Goal: Navigation & Orientation: Find specific page/section

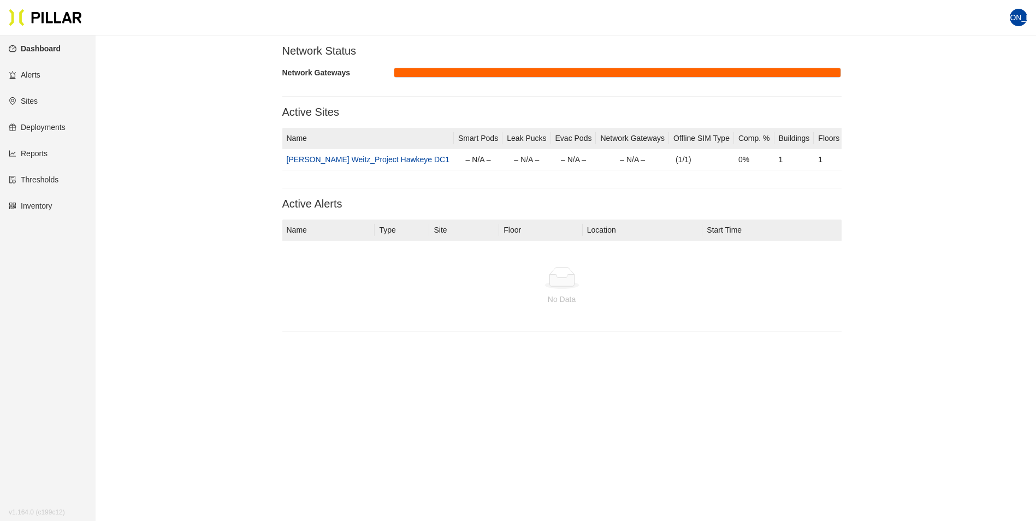
click at [32, 100] on link "Sites" at bounding box center [23, 101] width 29 height 9
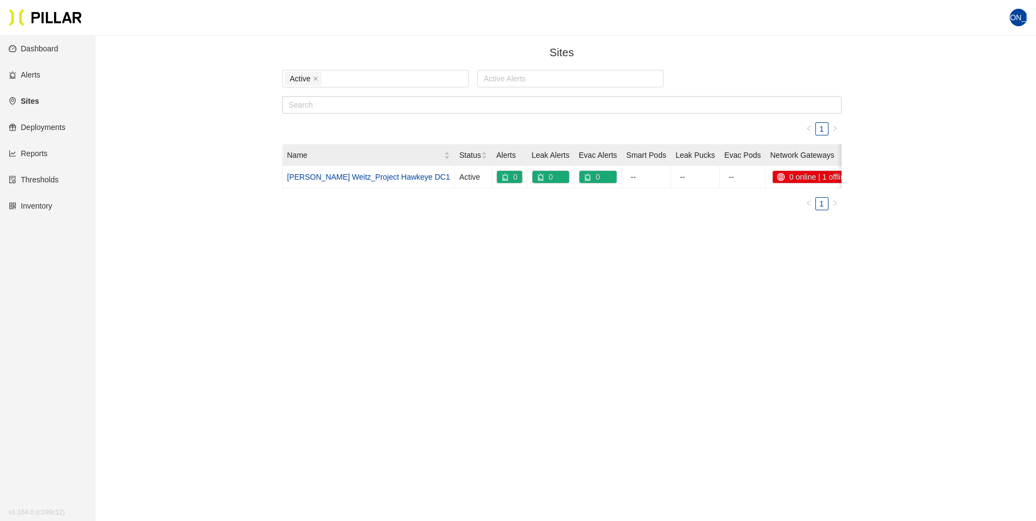
click at [52, 48] on link "Dashboard" at bounding box center [34, 48] width 50 height 9
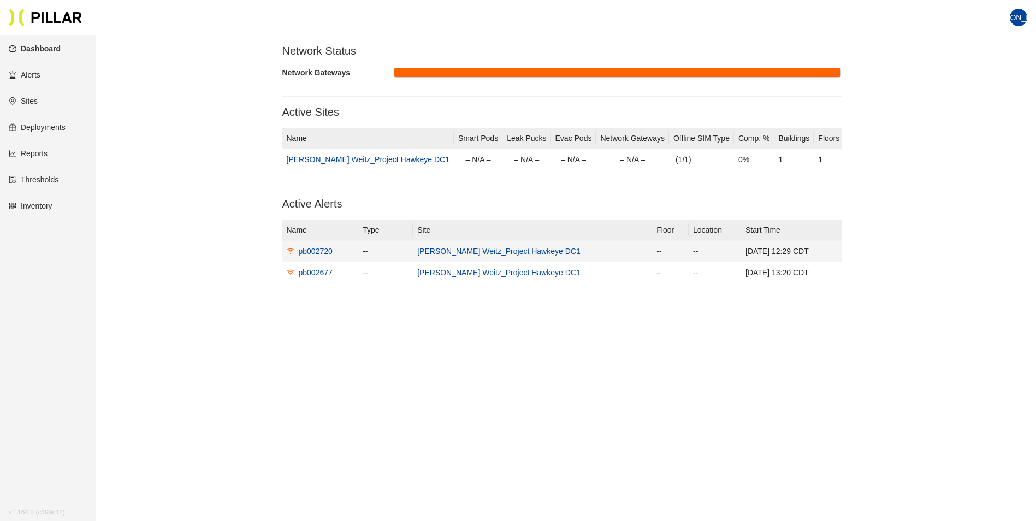
click at [313, 252] on div "pb002720" at bounding box center [316, 251] width 34 height 12
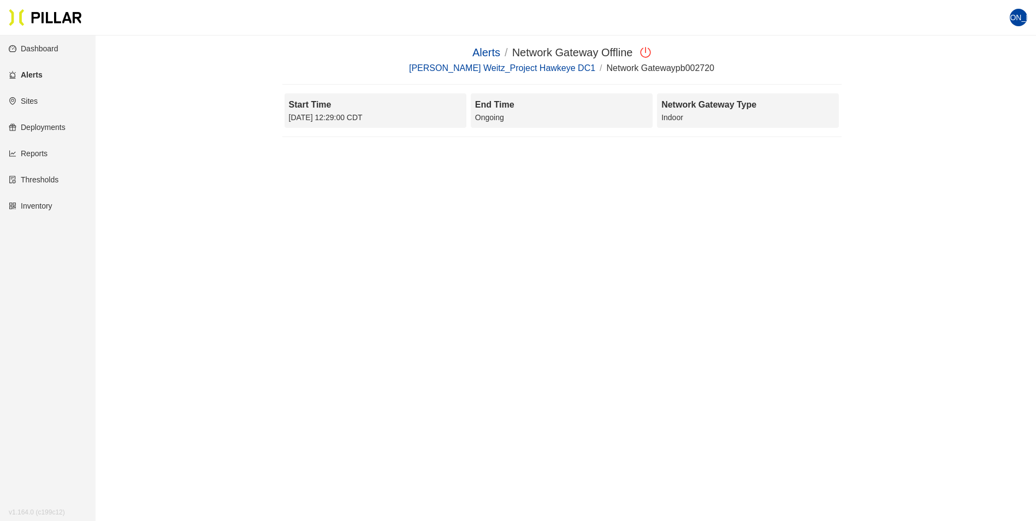
click at [33, 102] on link "Sites" at bounding box center [23, 101] width 29 height 9
